Goal: Use online tool/utility: Utilize a website feature to perform a specific function

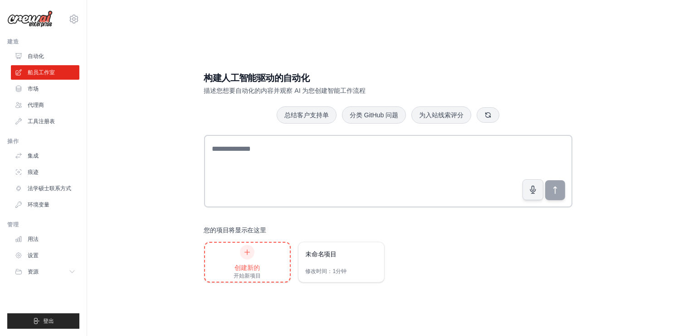
click at [251, 258] on div at bounding box center [247, 252] width 15 height 15
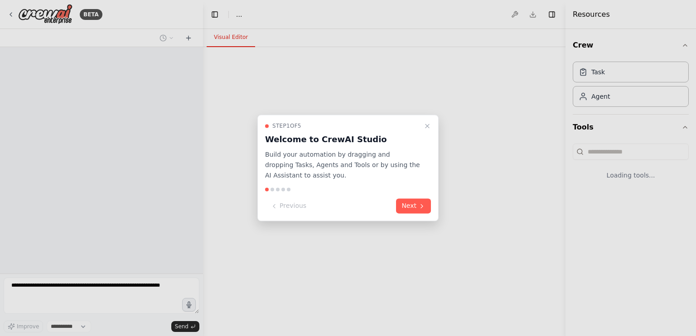
select select "****"
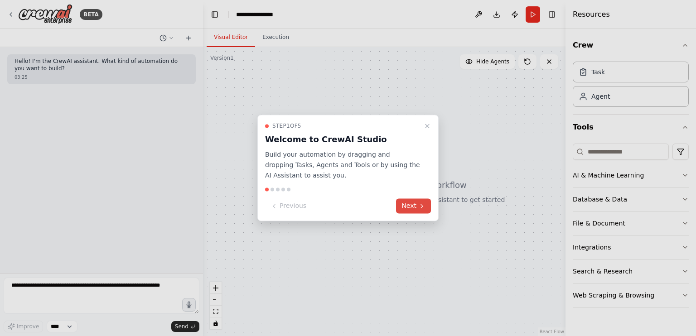
click at [409, 205] on button "Next" at bounding box center [413, 206] width 35 height 15
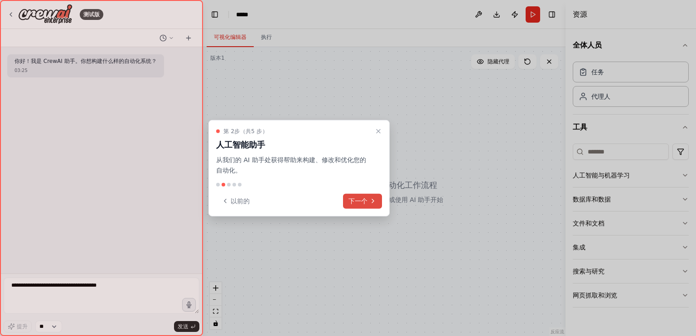
click at [361, 200] on font "下一个" at bounding box center [358, 200] width 19 height 7
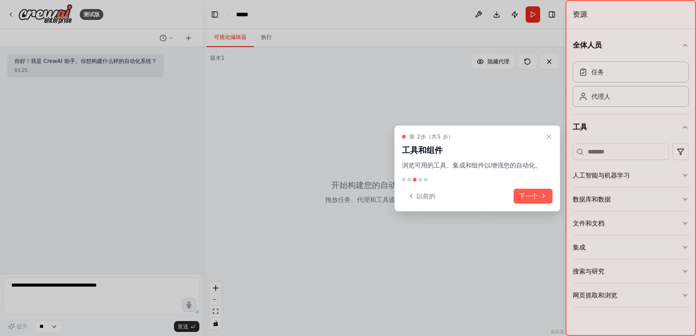
click at [535, 194] on font "下一个" at bounding box center [528, 196] width 19 height 7
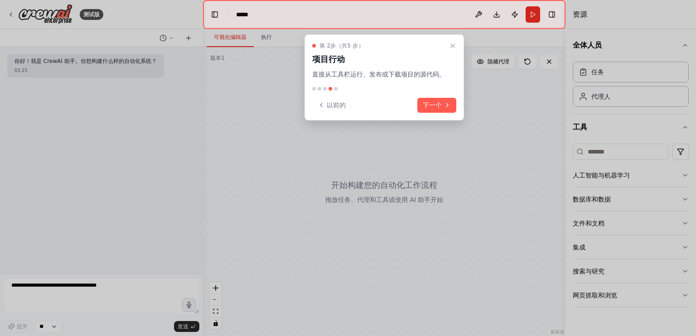
click at [432, 103] on font "下一个" at bounding box center [432, 105] width 19 height 7
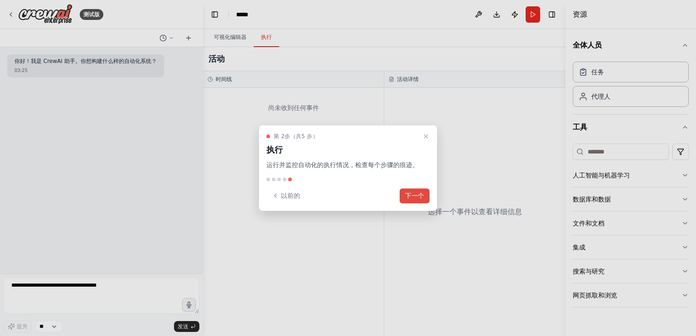
click at [410, 195] on font "下一个" at bounding box center [414, 195] width 19 height 7
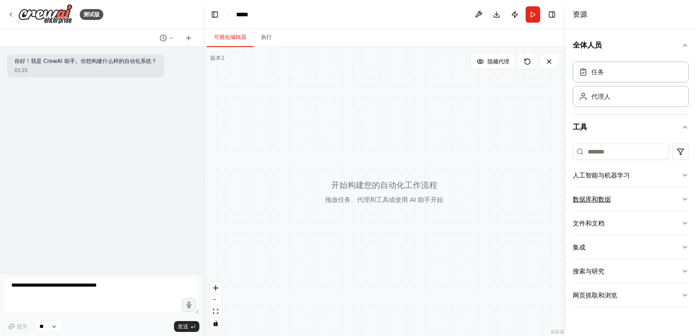
click at [588, 200] on font "数据库和数据" at bounding box center [592, 199] width 38 height 7
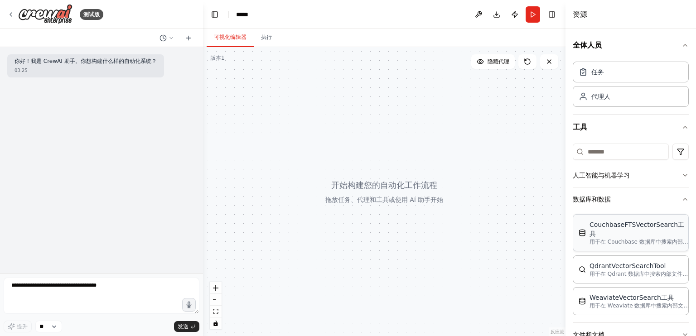
click at [607, 228] on div "CouchbaseFTSVectorSearch工具" at bounding box center [640, 229] width 100 height 18
click at [585, 232] on div "CouchbaseFTSVectorSearch工具 用于在 Couchbase 数据库中搜索内部文档相关信息的工具。" at bounding box center [631, 232] width 104 height 25
click at [637, 239] on font "用于在 Couchbase 数据库中搜索内部文档相关信息的工具。" at bounding box center [664, 242] width 148 height 6
click at [668, 239] on font "用于在 Couchbase 数据库中搜索内部文档相关信息的工具。" at bounding box center [664, 242] width 148 height 6
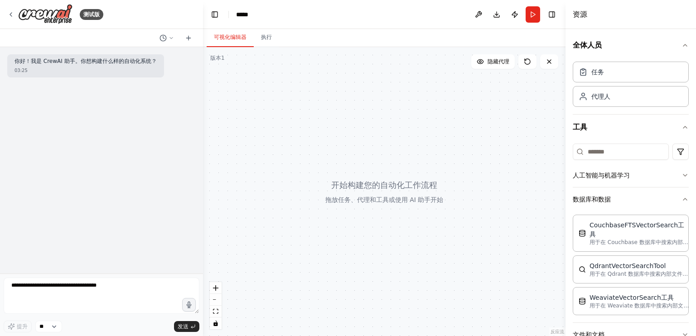
drag, startPoint x: 321, startPoint y: 118, endPoint x: 358, endPoint y: 149, distance: 48.6
click at [358, 149] on div at bounding box center [384, 191] width 363 height 289
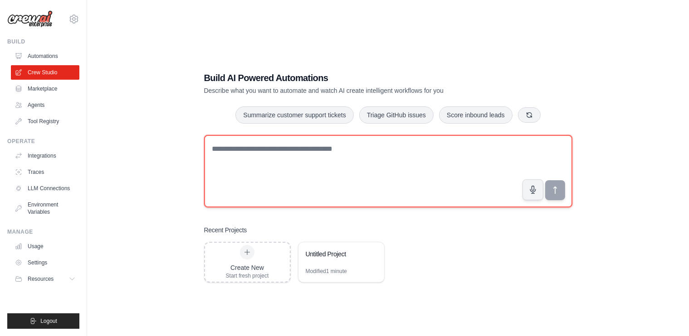
click at [350, 152] on textarea at bounding box center [388, 171] width 368 height 73
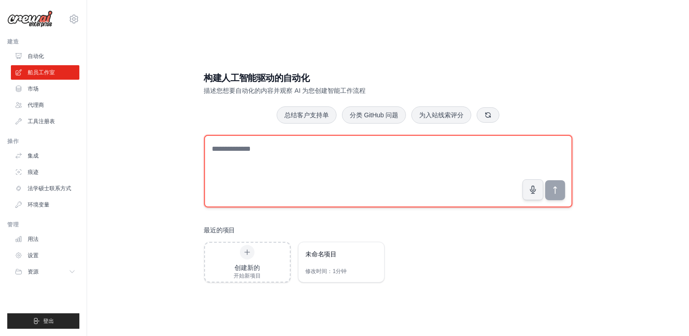
click at [281, 148] on textarea at bounding box center [388, 171] width 368 height 73
type textarea "*"
click at [240, 164] on textarea at bounding box center [388, 171] width 368 height 73
paste textarea "*******"
type textarea "*******"
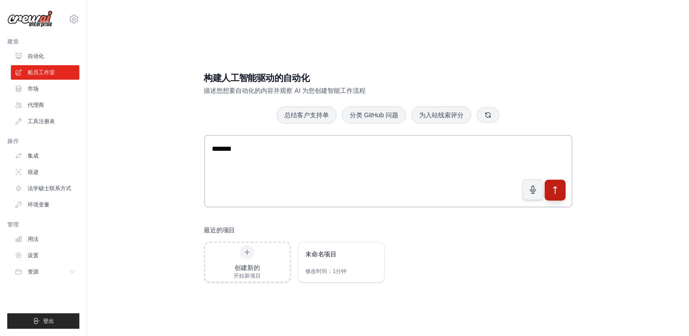
click at [553, 188] on icon "submit" at bounding box center [554, 190] width 3 height 7
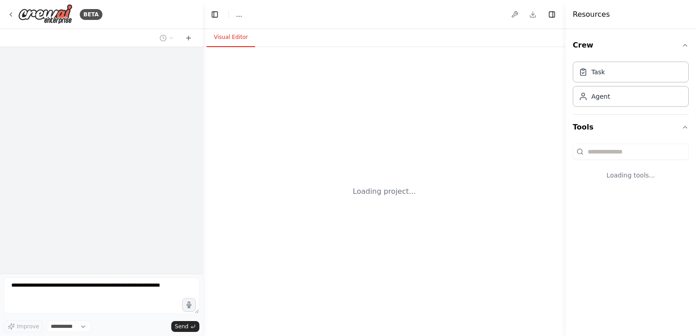
select select "****"
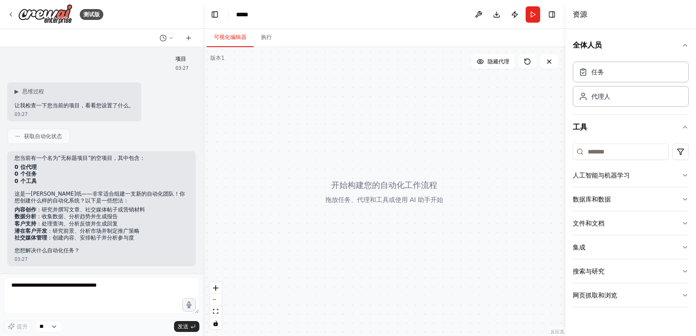
scroll to position [1, 0]
click at [625, 78] on div "任务" at bounding box center [631, 71] width 116 height 21
click at [609, 76] on div "任务" at bounding box center [631, 71] width 116 height 21
click at [593, 76] on div "任务" at bounding box center [598, 71] width 13 height 9
click at [599, 101] on div "代理人" at bounding box center [631, 96] width 116 height 21
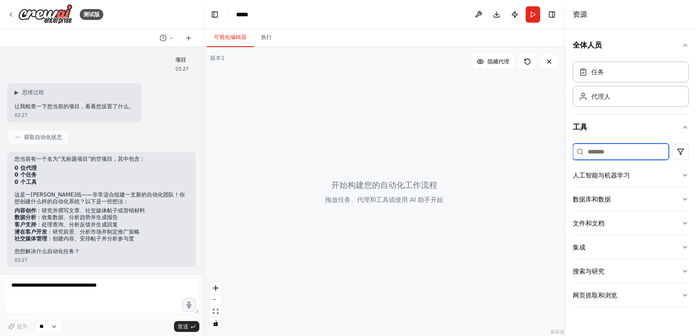
click at [644, 154] on input at bounding box center [621, 152] width 96 height 16
click at [271, 34] on font "执行" at bounding box center [266, 37] width 11 height 6
click at [236, 36] on font "可视化编辑器" at bounding box center [230, 37] width 33 height 6
